Goal: Communication & Community: Participate in discussion

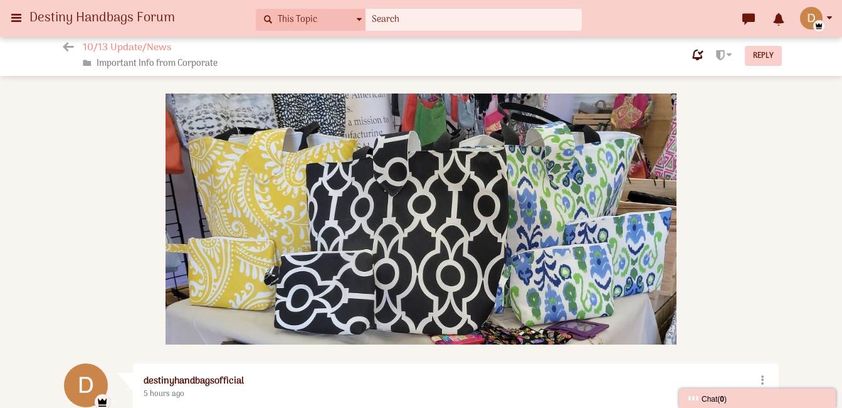
scroll to position [220, 0]
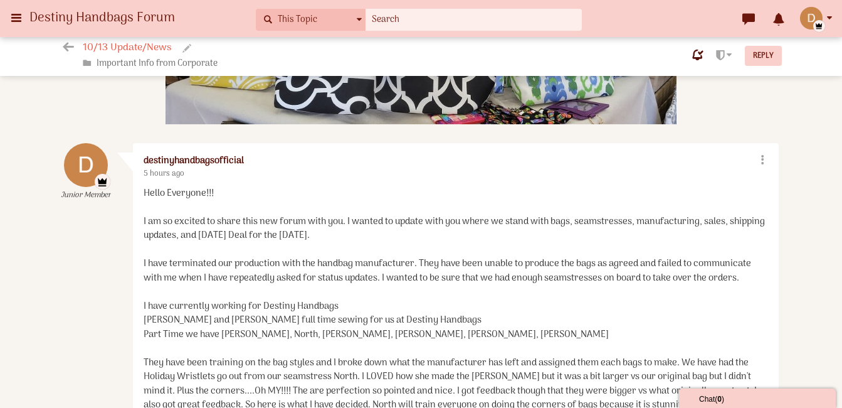
click at [130, 51] on span "10/13 Update/News" at bounding box center [129, 47] width 92 height 13
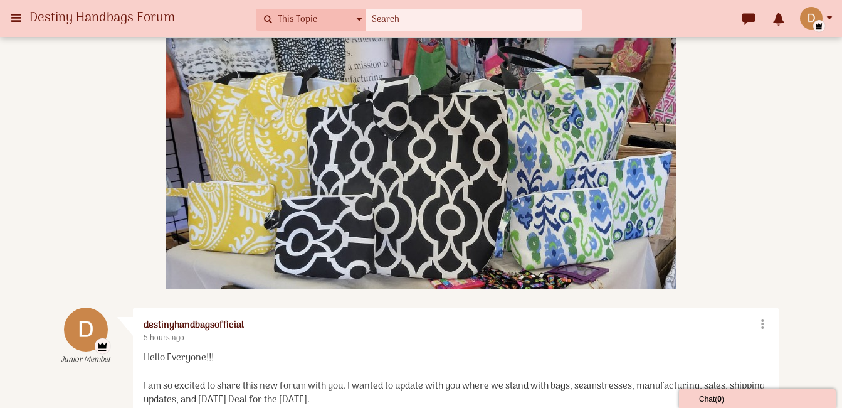
scroll to position [0, 0]
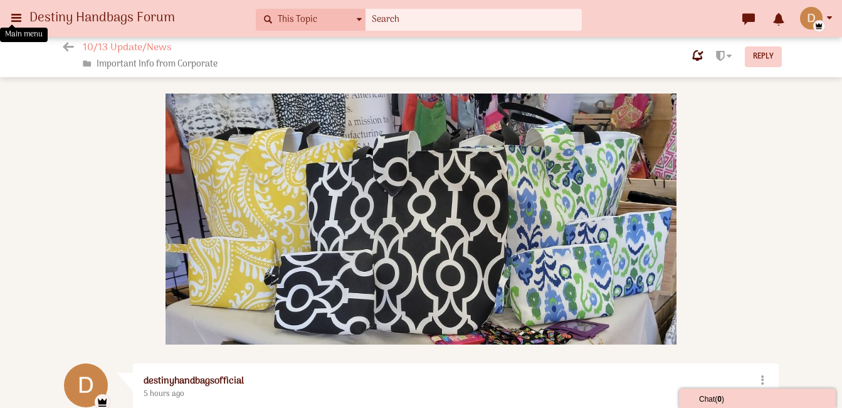
click at [16, 18] on icon at bounding box center [16, 17] width 14 height 23
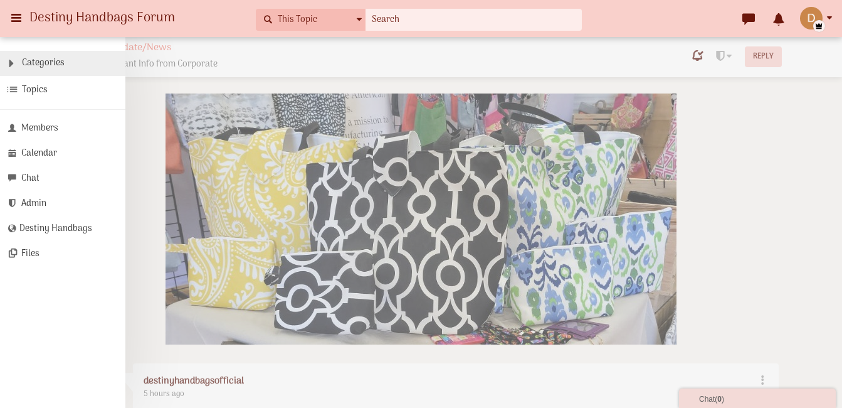
click at [54, 67] on span "Categories" at bounding box center [43, 63] width 43 height 14
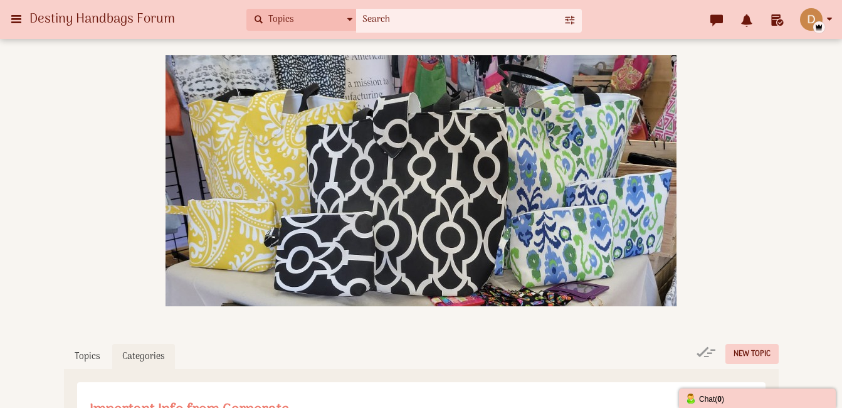
click at [23, 23] on icon at bounding box center [16, 19] width 14 height 23
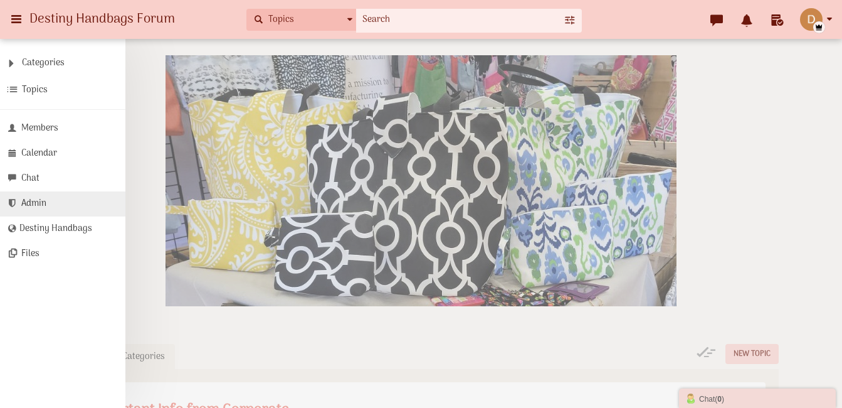
click at [46, 211] on span "Admin" at bounding box center [33, 203] width 25 height 14
click at [85, 21] on span "Destiny Handbags Forum" at bounding box center [106, 19] width 155 height 21
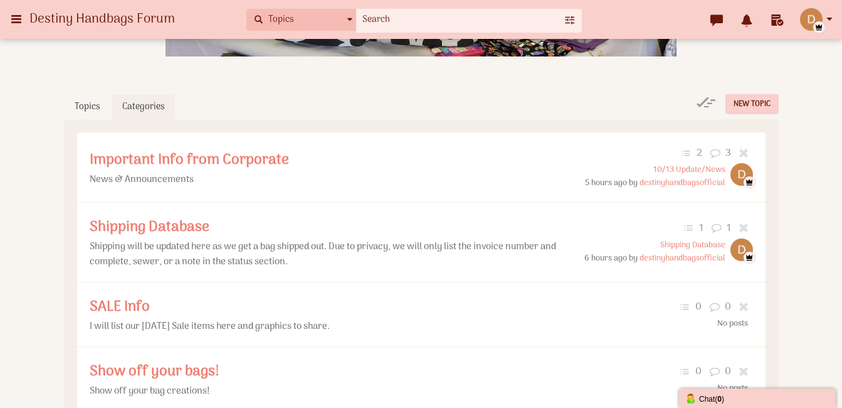
scroll to position [264, 0]
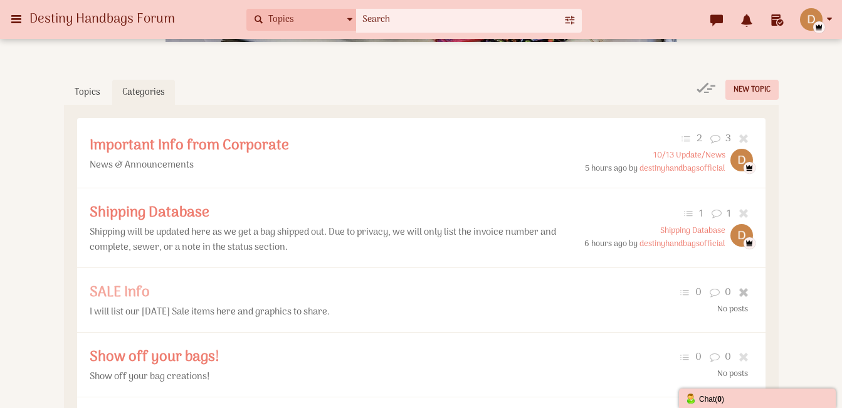
click at [142, 304] on span "SALE Info" at bounding box center [120, 292] width 60 height 24
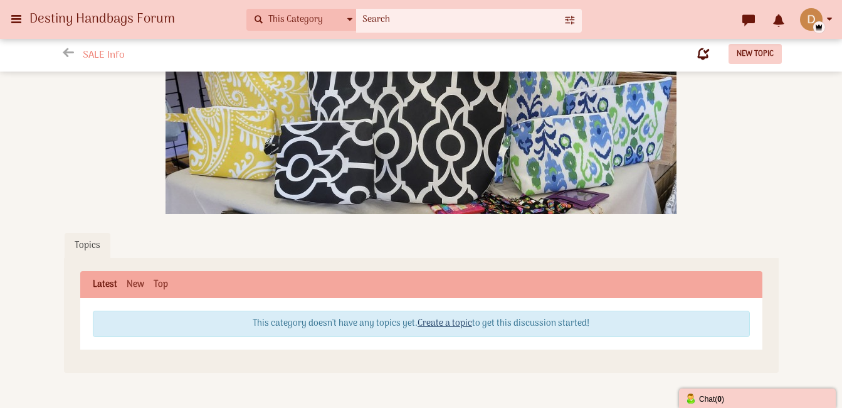
scroll to position [186, 0]
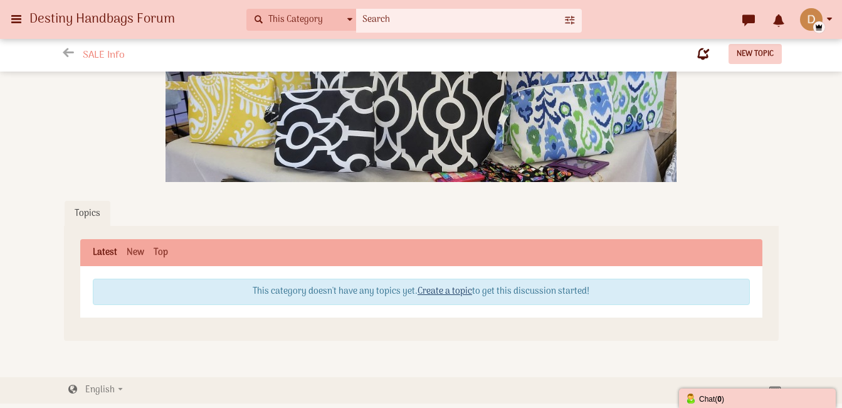
click at [441, 284] on link "Create a topic" at bounding box center [445, 291] width 55 height 14
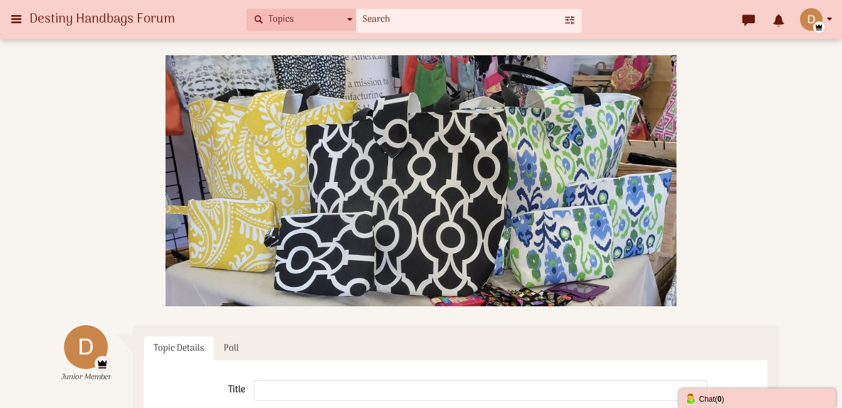
click at [375, 397] on input "text" at bounding box center [480, 389] width 453 height 21
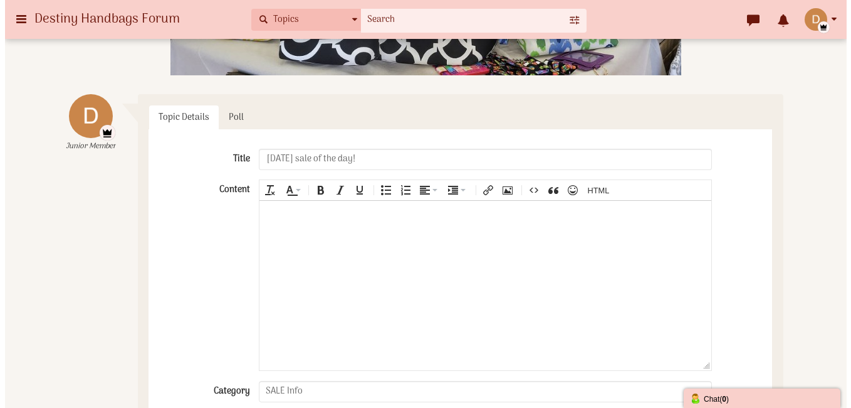
scroll to position [240, 0]
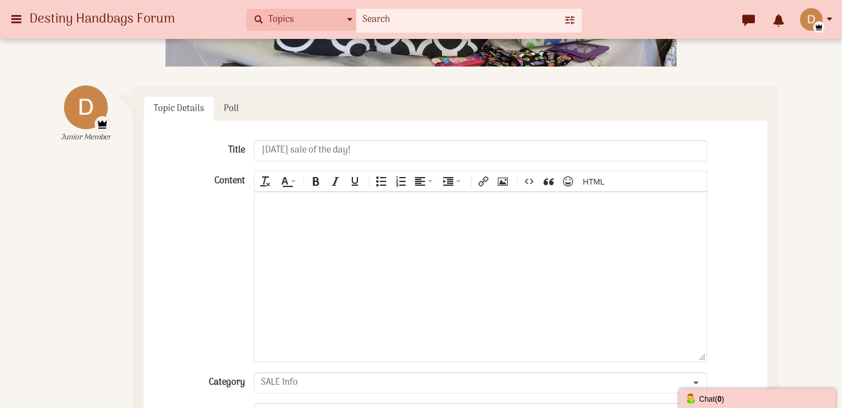
click at [505, 186] on icon "Insert Photo" at bounding box center [503, 181] width 10 height 10
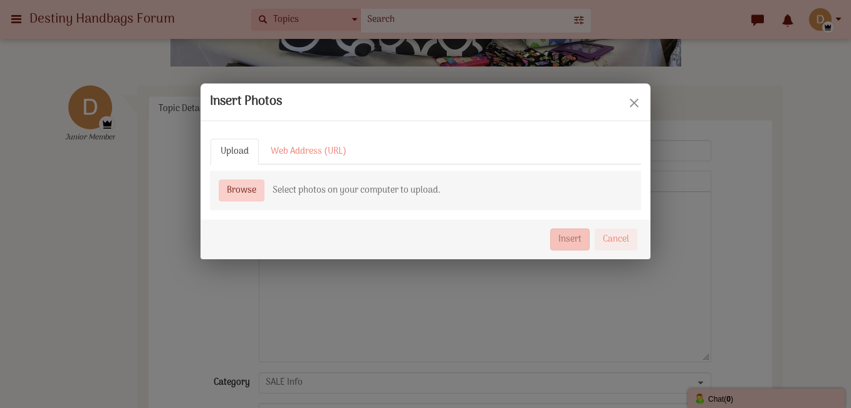
type input "[DATE] sale of the day!"
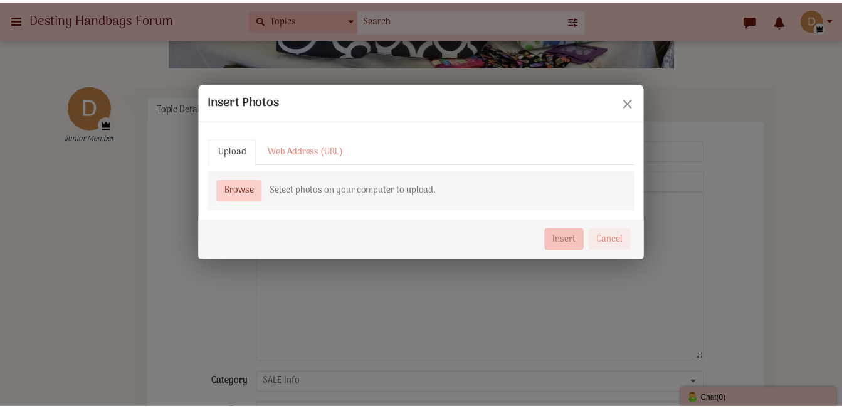
scroll to position [266, 0]
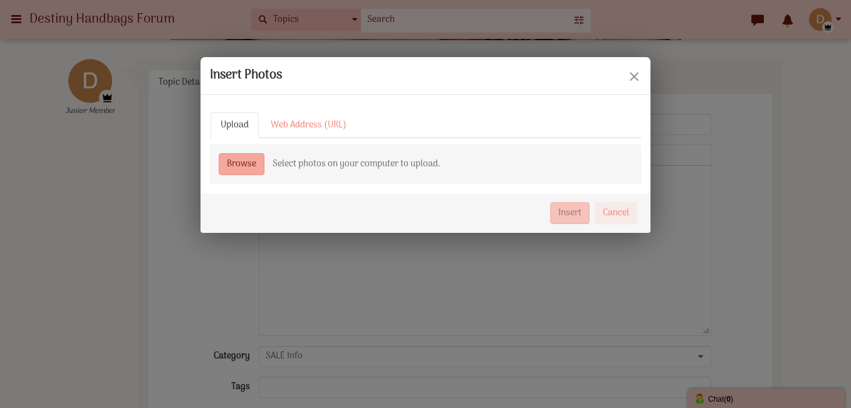
click at [253, 165] on link "Browse" at bounding box center [242, 164] width 46 height 22
type input "C:\fakepath\1014tuesdealday.png"
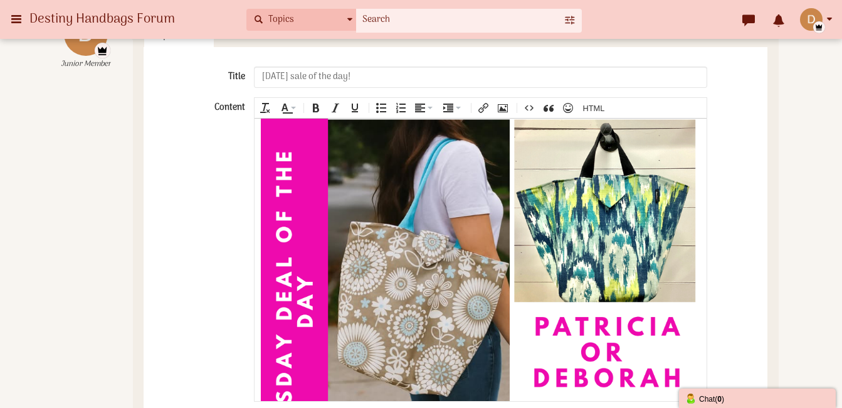
scroll to position [0, 0]
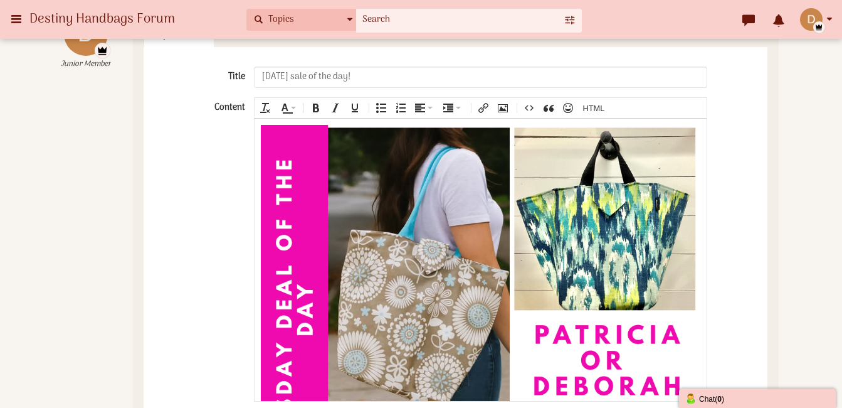
drag, startPoint x: 703, startPoint y: 203, endPoint x: 902, endPoint y: 241, distance: 202.4
click at [256, 121] on body at bounding box center [480, 317] width 451 height 398
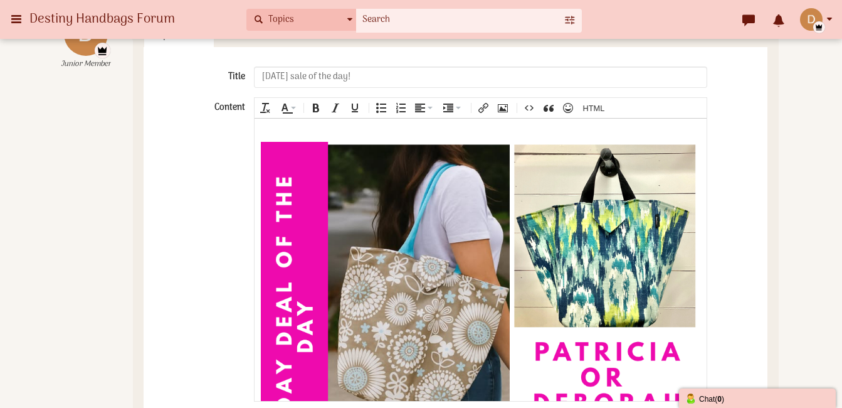
click at [267, 135] on div at bounding box center [480, 132] width 439 height 17
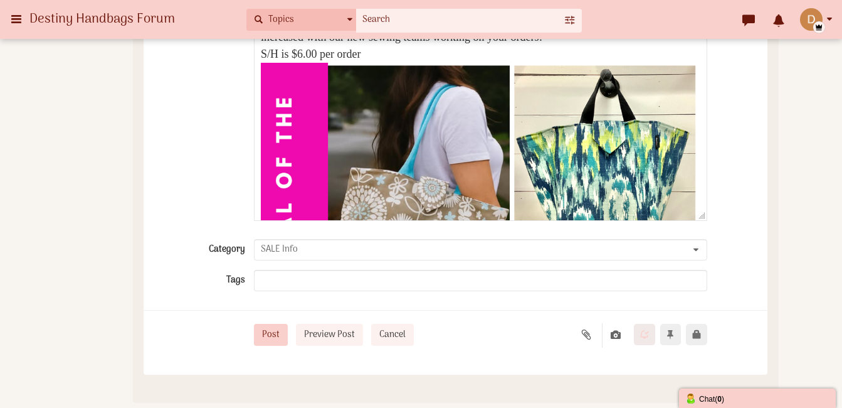
scroll to position [510, 0]
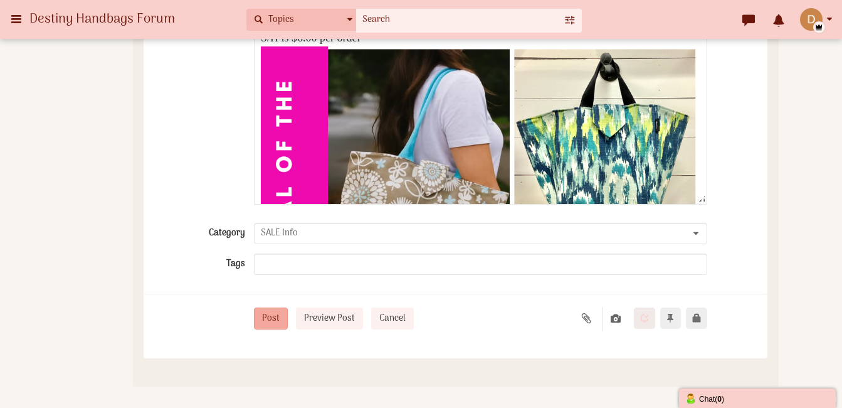
click at [275, 329] on button "Post" at bounding box center [271, 318] width 34 height 22
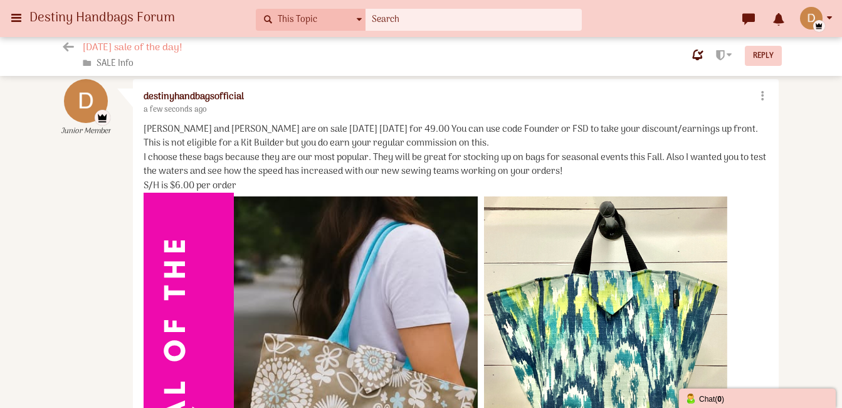
scroll to position [273, 0]
